Goal: Task Accomplishment & Management: Use online tool/utility

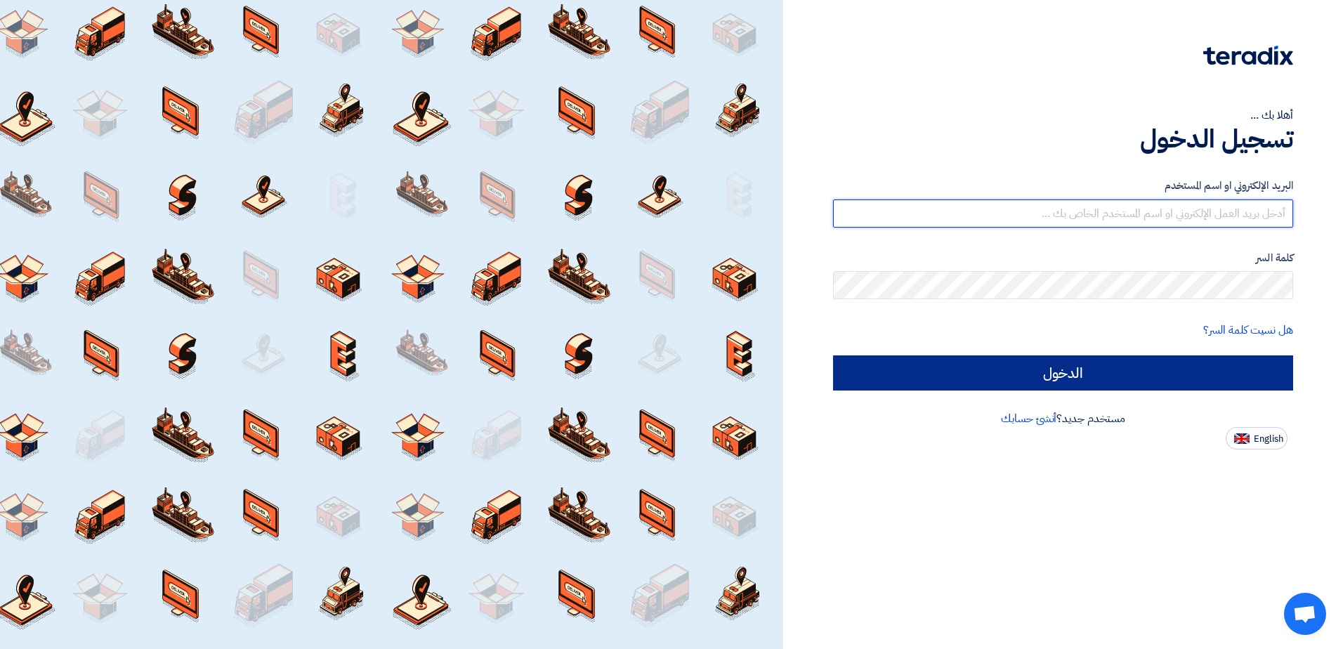
type input "[EMAIL_ADDRESS][DOMAIN_NAME]"
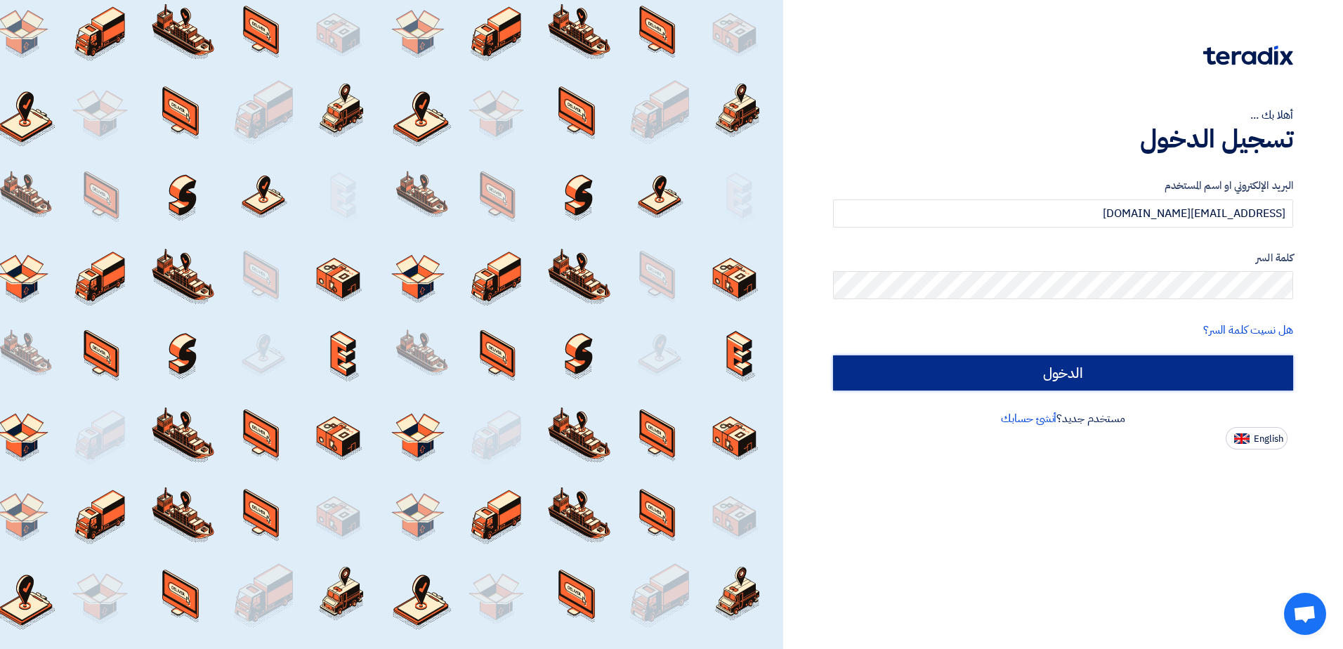
click at [1081, 380] on input "الدخول" at bounding box center [1063, 372] width 460 height 35
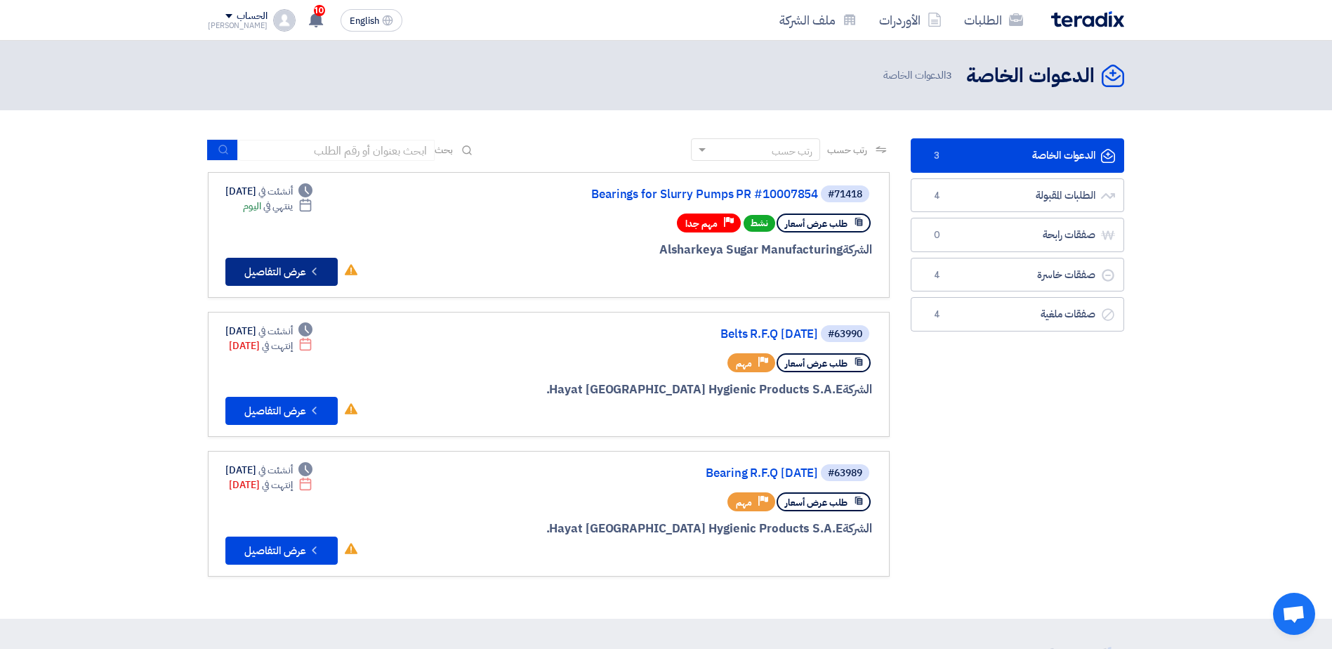
click at [286, 268] on button "Check details عرض التفاصيل" at bounding box center [281, 272] width 112 height 28
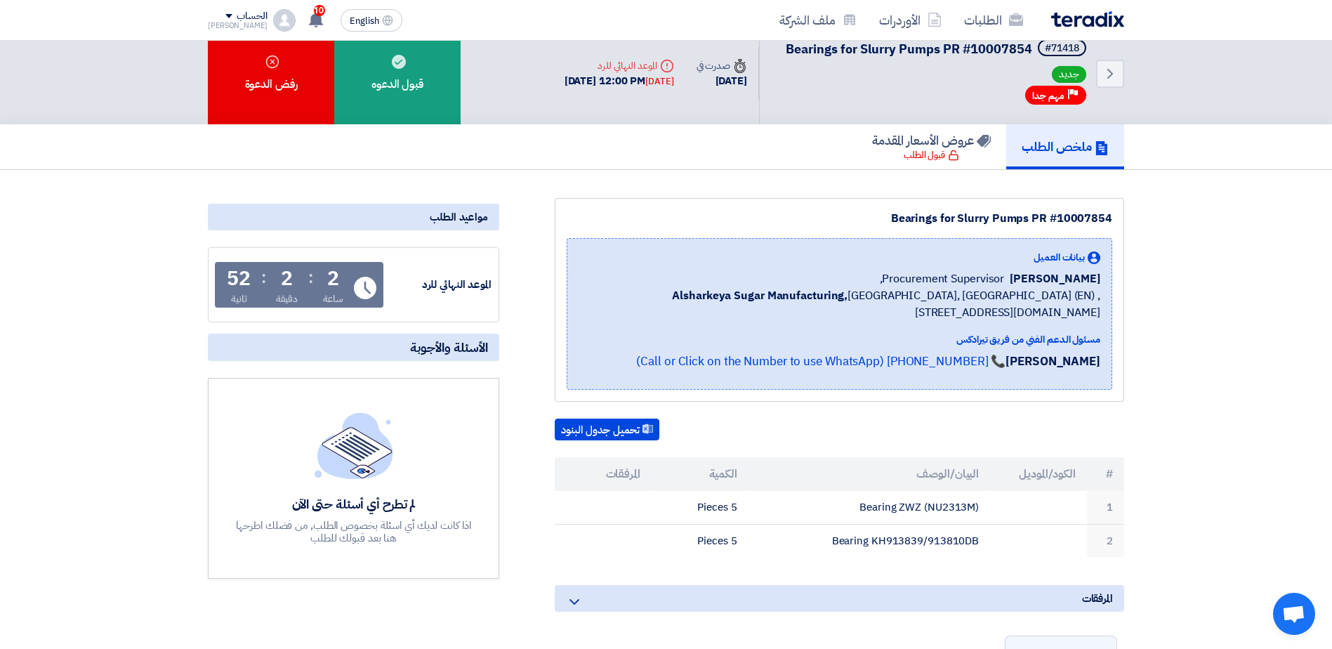
scroll to position [17, 0]
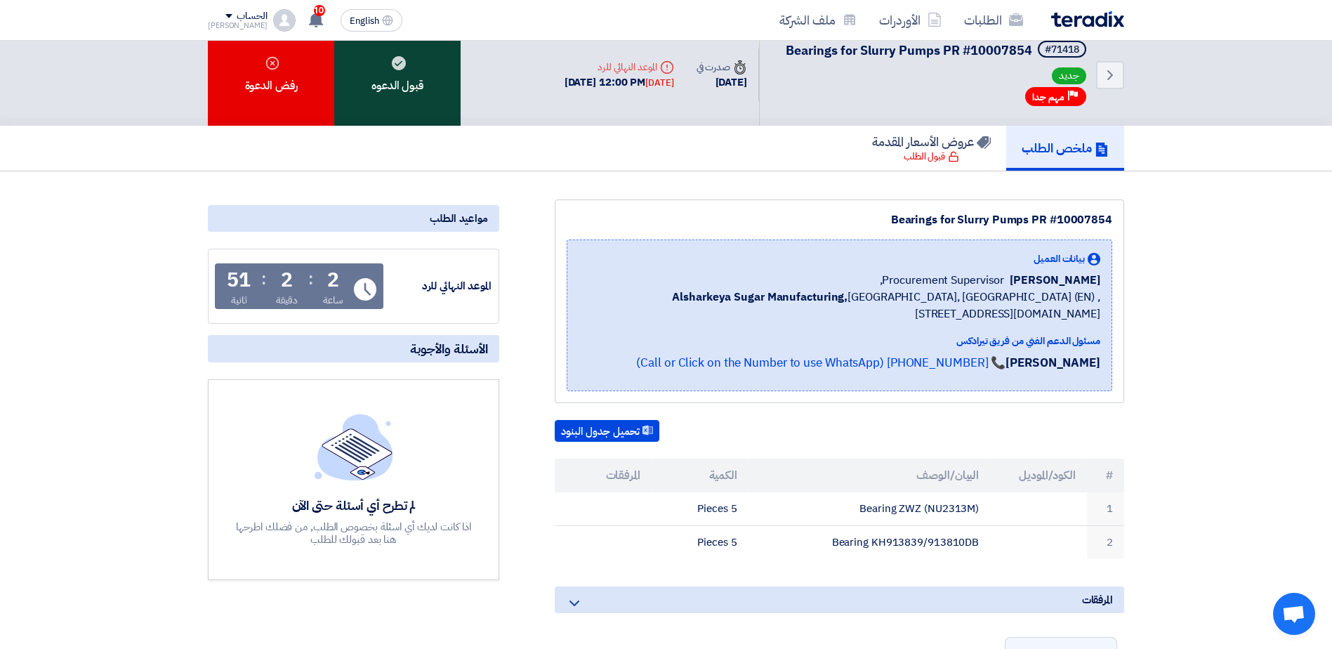
click at [416, 75] on div "قبول الدعوه" at bounding box center [397, 75] width 126 height 102
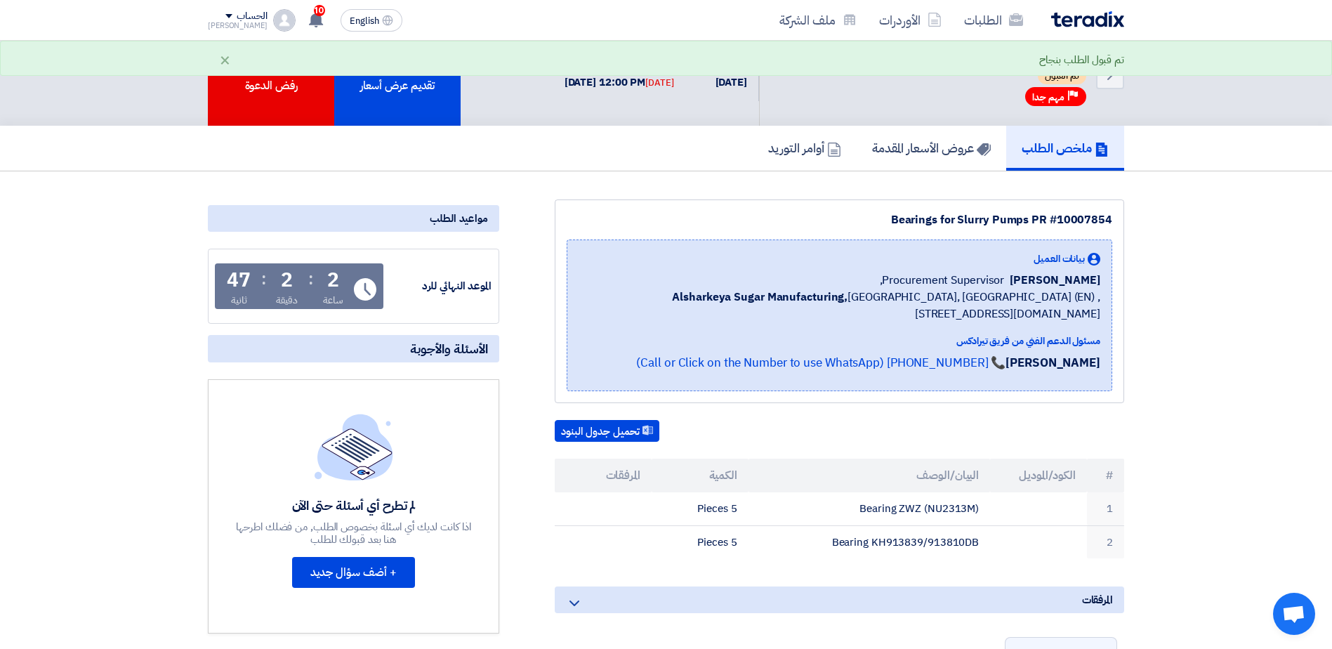
scroll to position [0, 0]
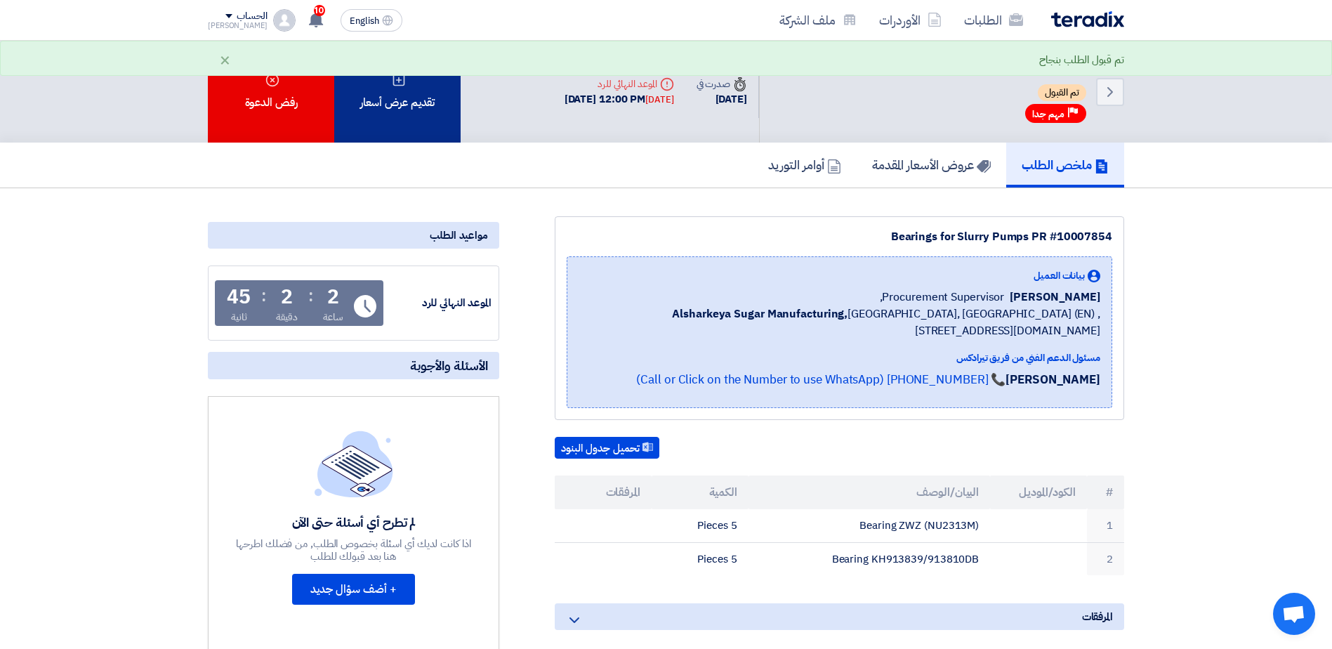
click at [386, 93] on div "تقديم عرض أسعار" at bounding box center [397, 92] width 126 height 102
